Goal: Find contact information: Find contact information

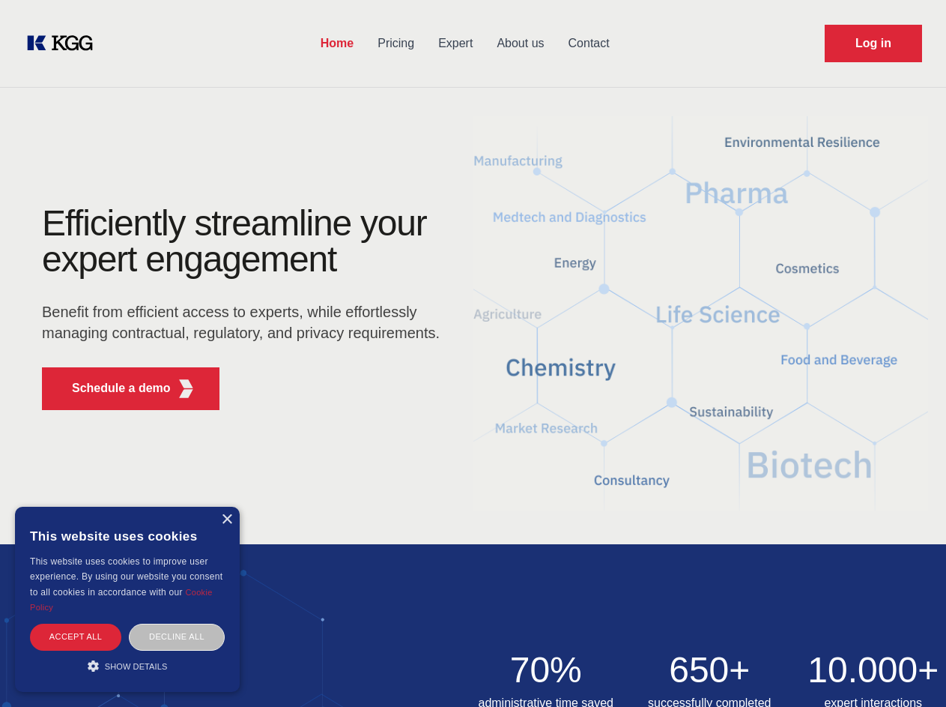
click at [473, 353] on div "Efficiently streamline your expert engagement Benefit from efficient access to …" at bounding box center [246, 313] width 456 height 217
click at [112, 388] on p "Schedule a demo" at bounding box center [121, 388] width 99 height 18
click at [226, 519] on div "× This website uses cookies This website uses cookies to improve user experienc…" at bounding box center [127, 598] width 225 height 185
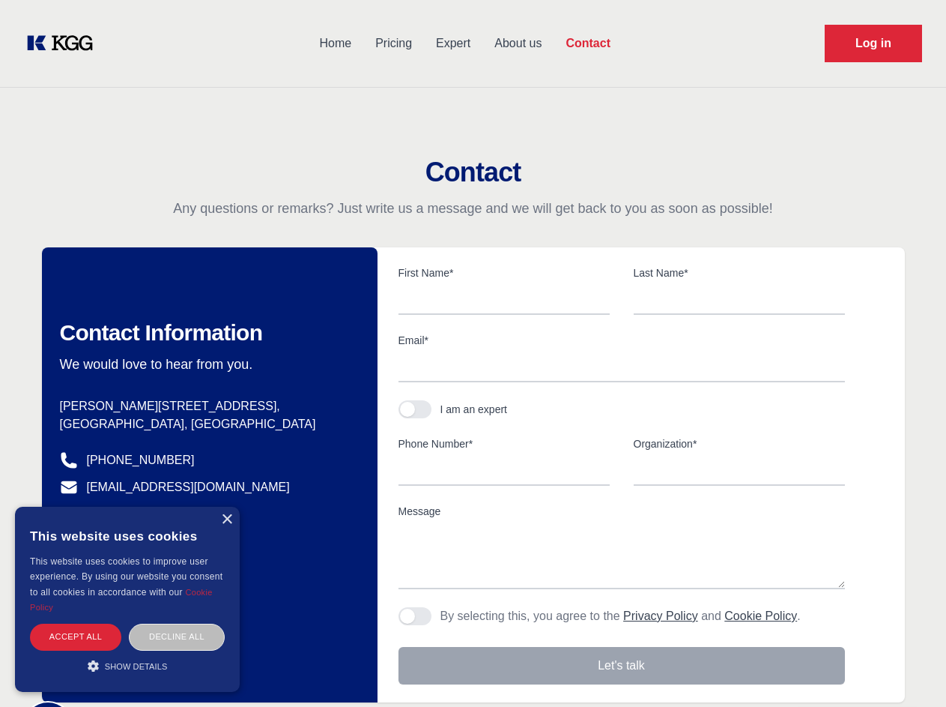
click at [76, 636] on div "Accept all" at bounding box center [75, 636] width 91 height 26
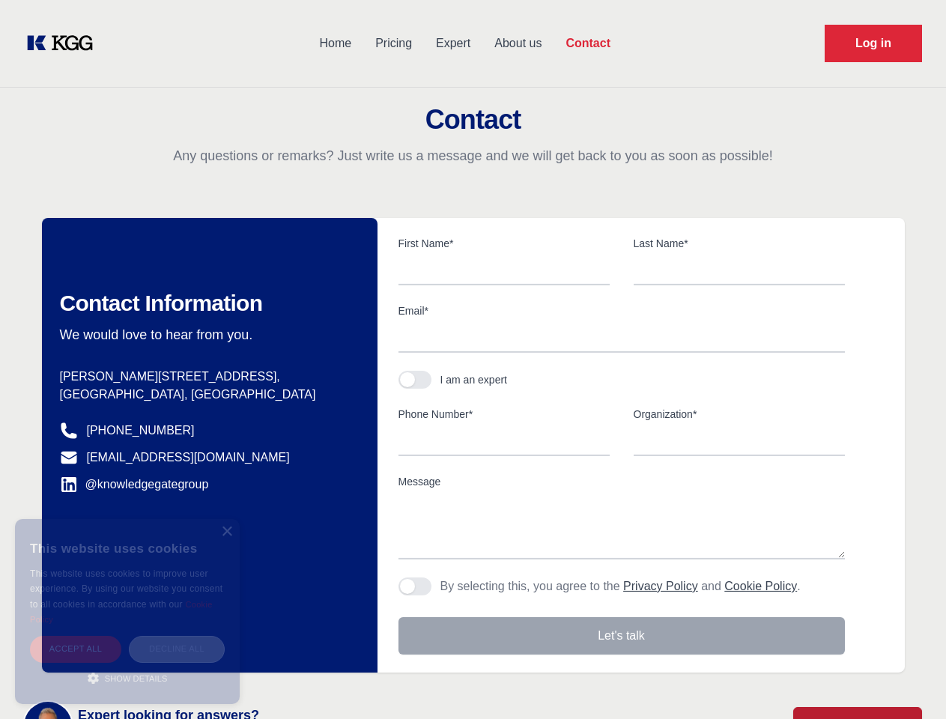
click at [177, 636] on div "Decline all" at bounding box center [177, 649] width 96 height 26
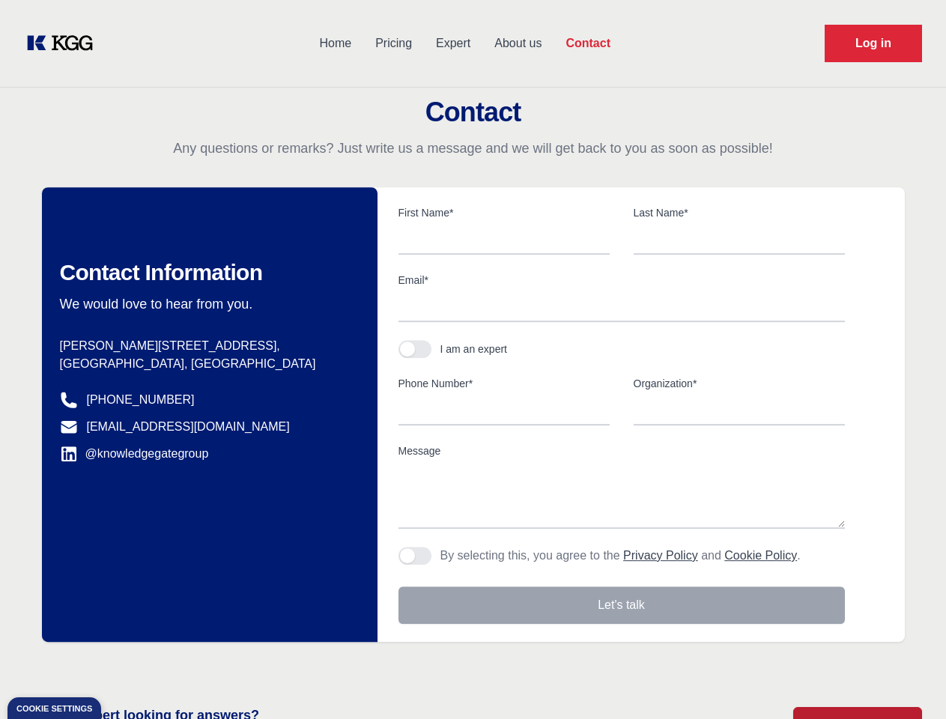
click at [127, 665] on main "Contact Any questions or remarks? Just write us a message and we will get back …" at bounding box center [473, 390] width 946 height 780
